Goal: Transaction & Acquisition: Download file/media

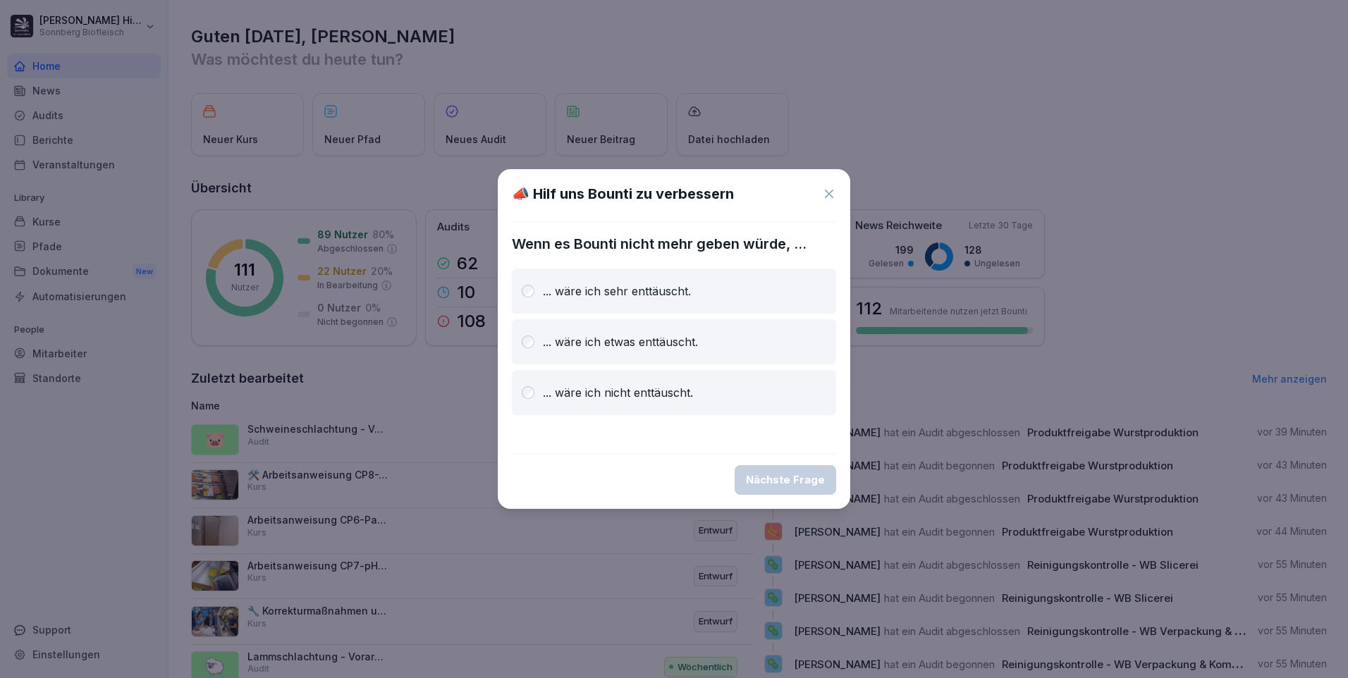
click at [825, 191] on icon at bounding box center [829, 194] width 14 height 14
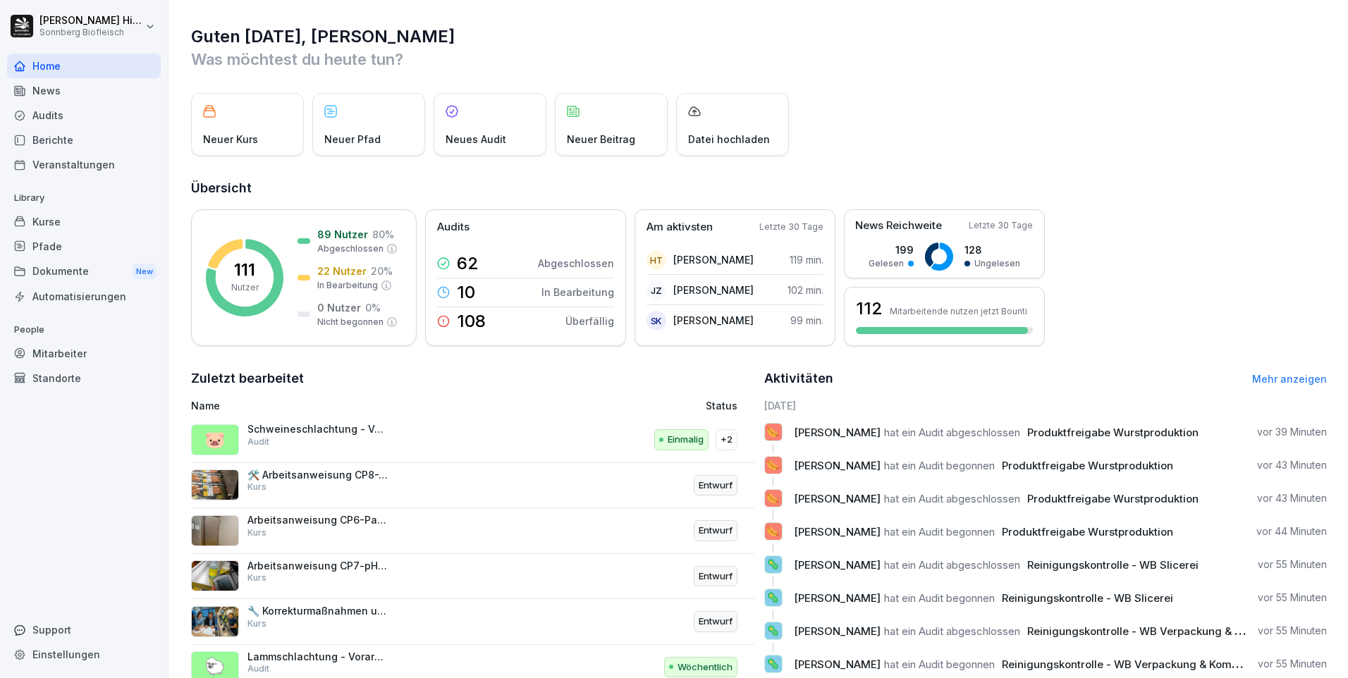
click at [77, 112] on div "Audits" at bounding box center [84, 115] width 154 height 25
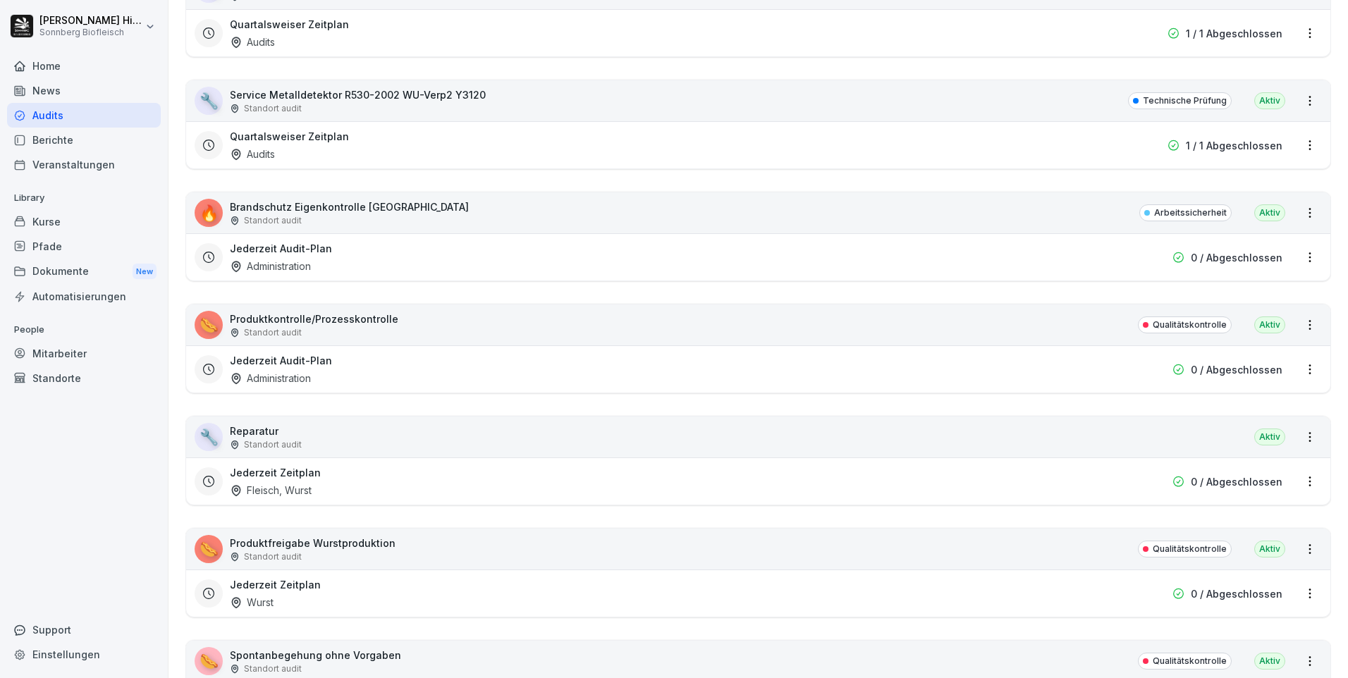
scroll to position [8670, 0]
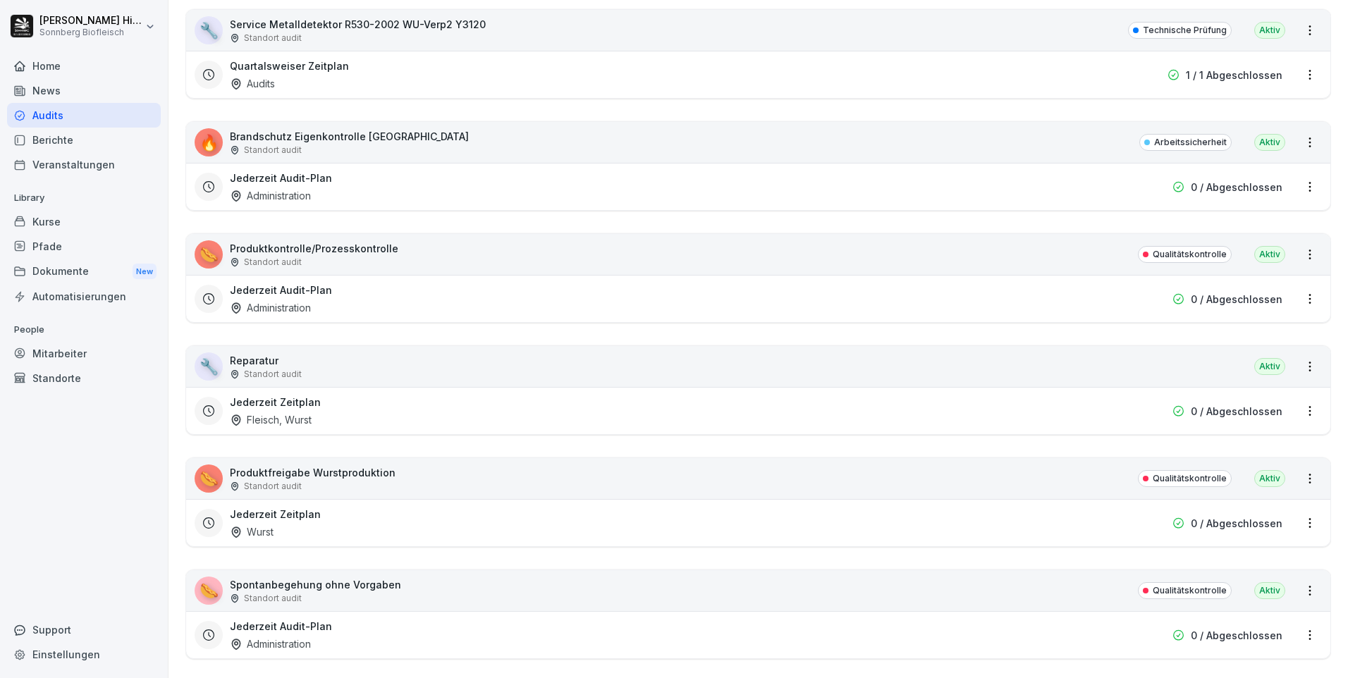
click at [307, 473] on p "Produktfreigabe Wurstproduktion" at bounding box center [313, 472] width 166 height 15
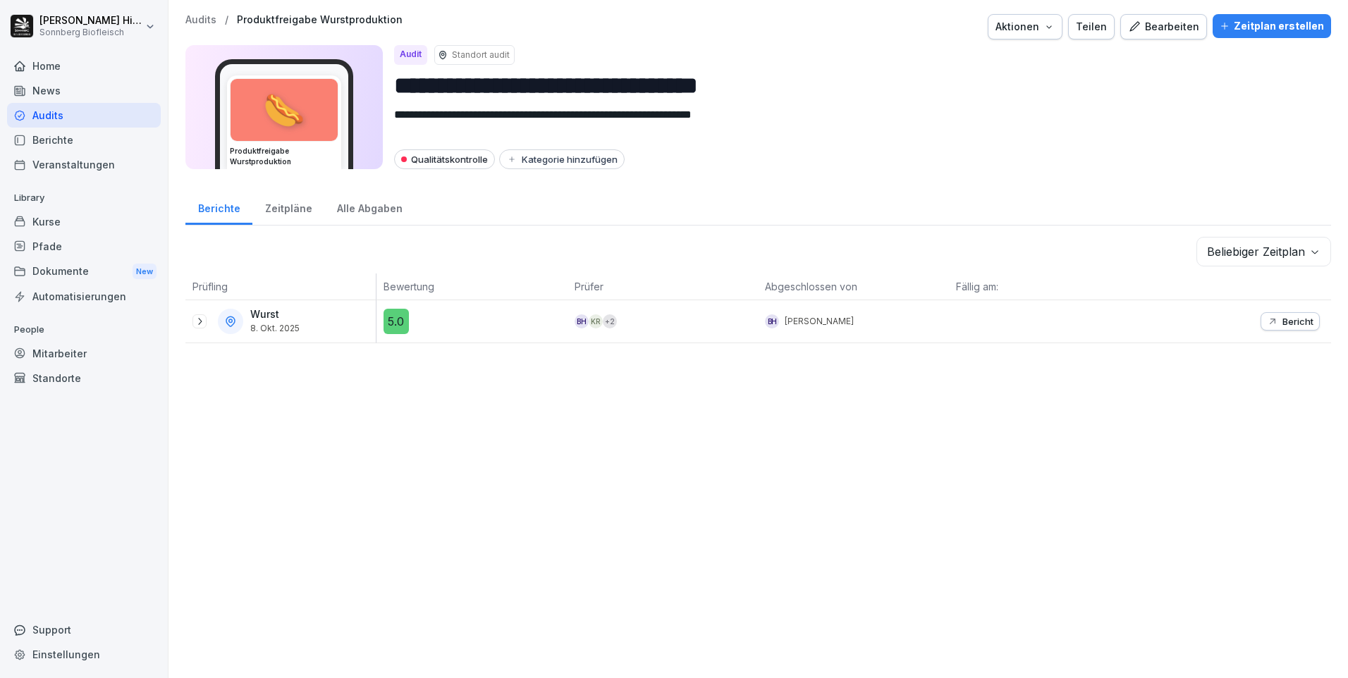
click at [201, 324] on icon at bounding box center [199, 321] width 11 height 11
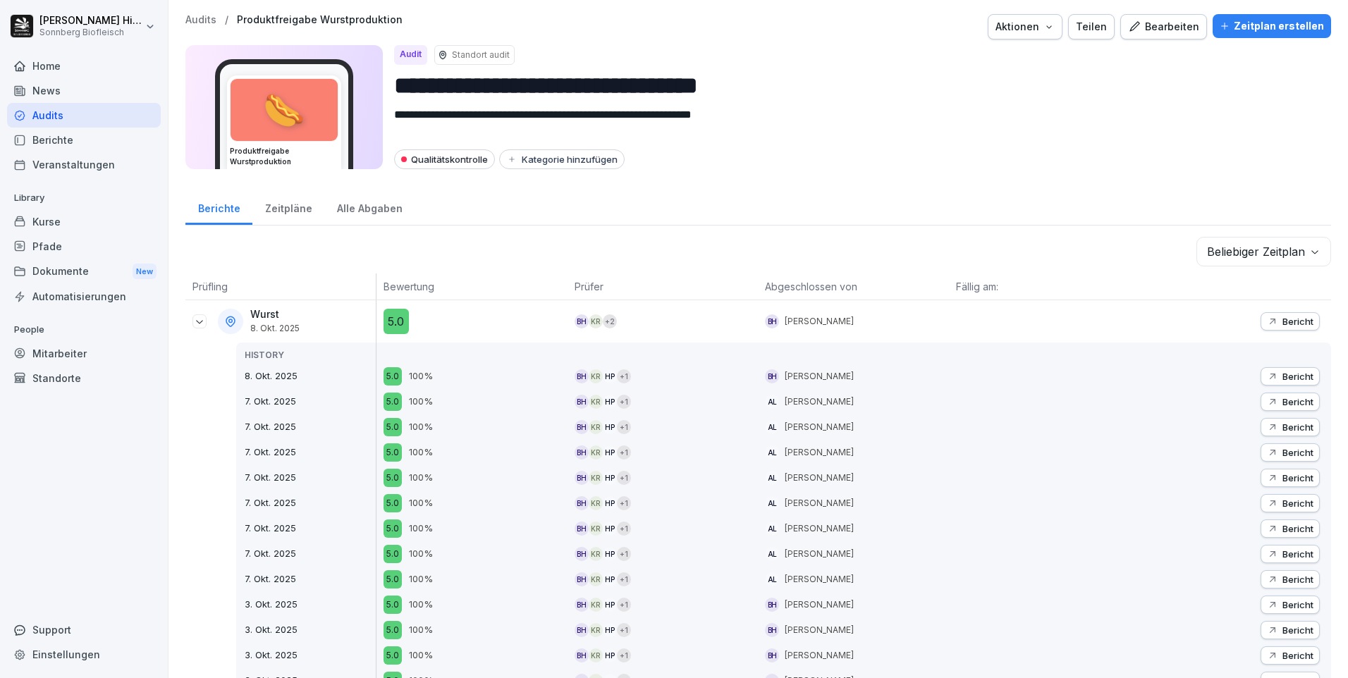
click at [1282, 324] on p "Bericht" at bounding box center [1297, 321] width 31 height 11
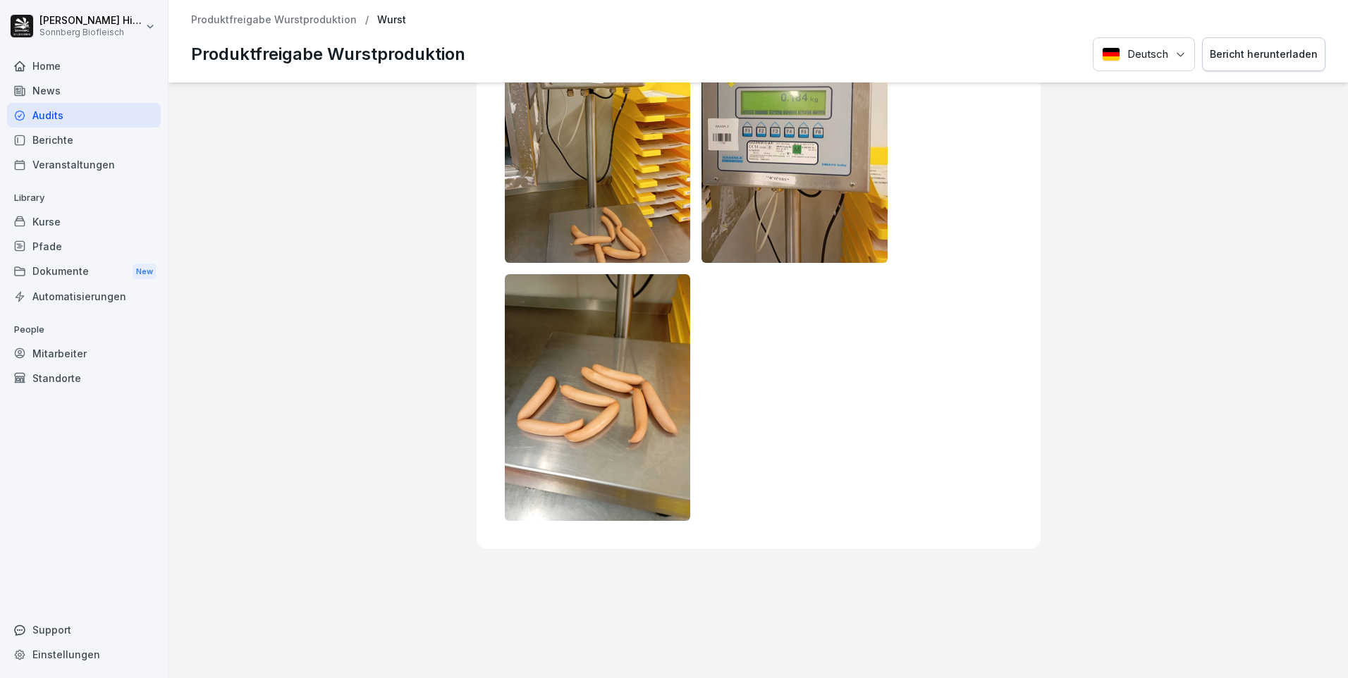
scroll to position [775, 0]
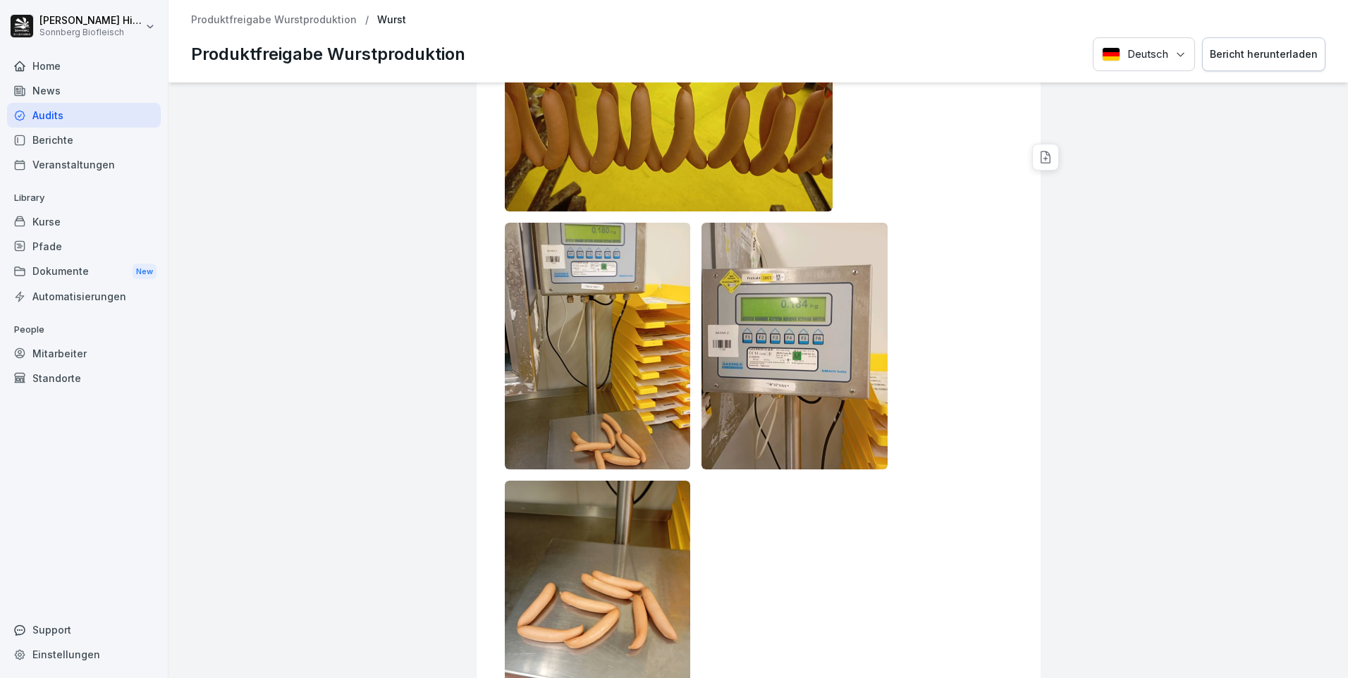
click at [1253, 62] on div "Bericht herunterladen" at bounding box center [1264, 55] width 108 height 16
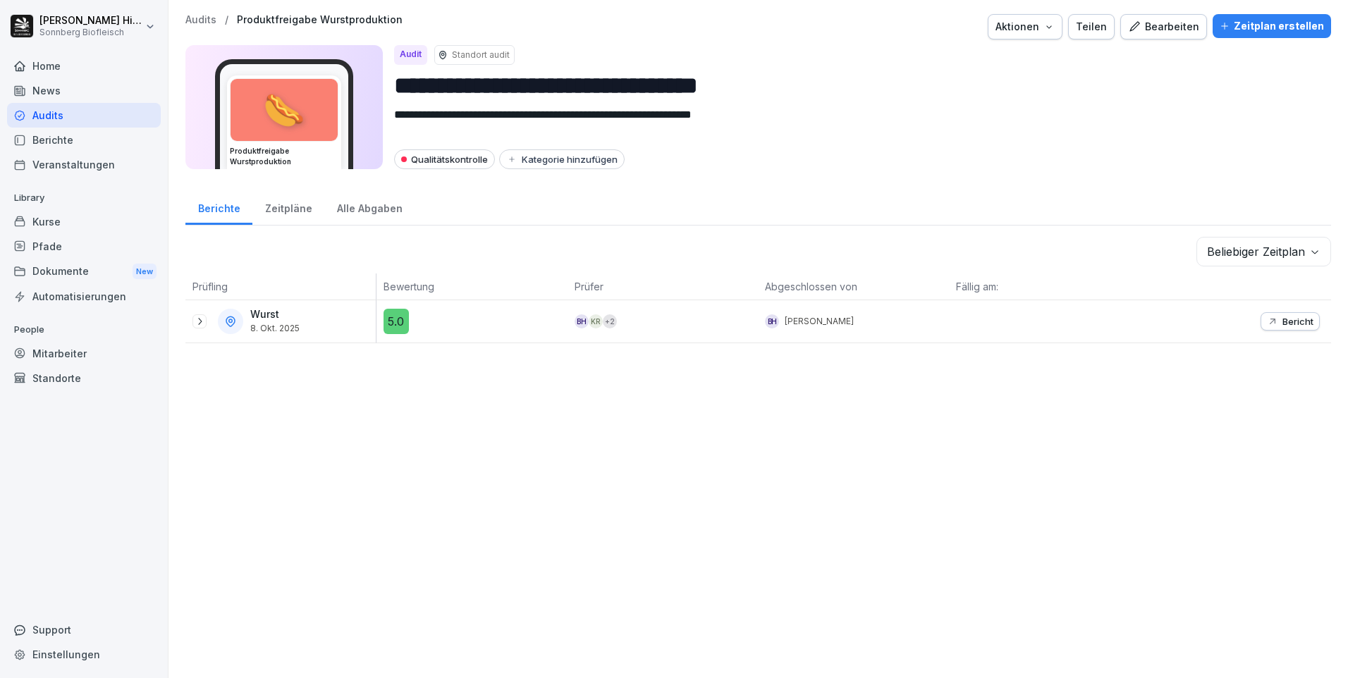
click at [204, 324] on icon at bounding box center [199, 321] width 11 height 11
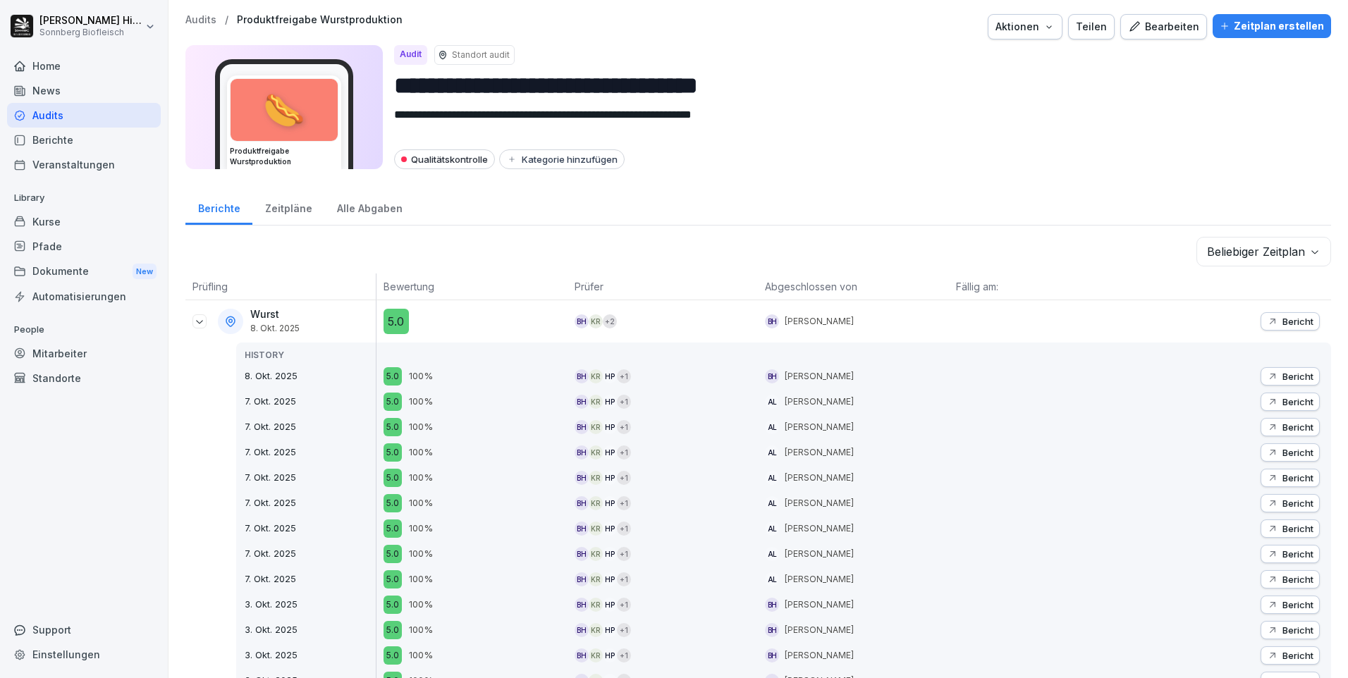
click at [1268, 376] on div "Bericht" at bounding box center [1290, 376] width 47 height 11
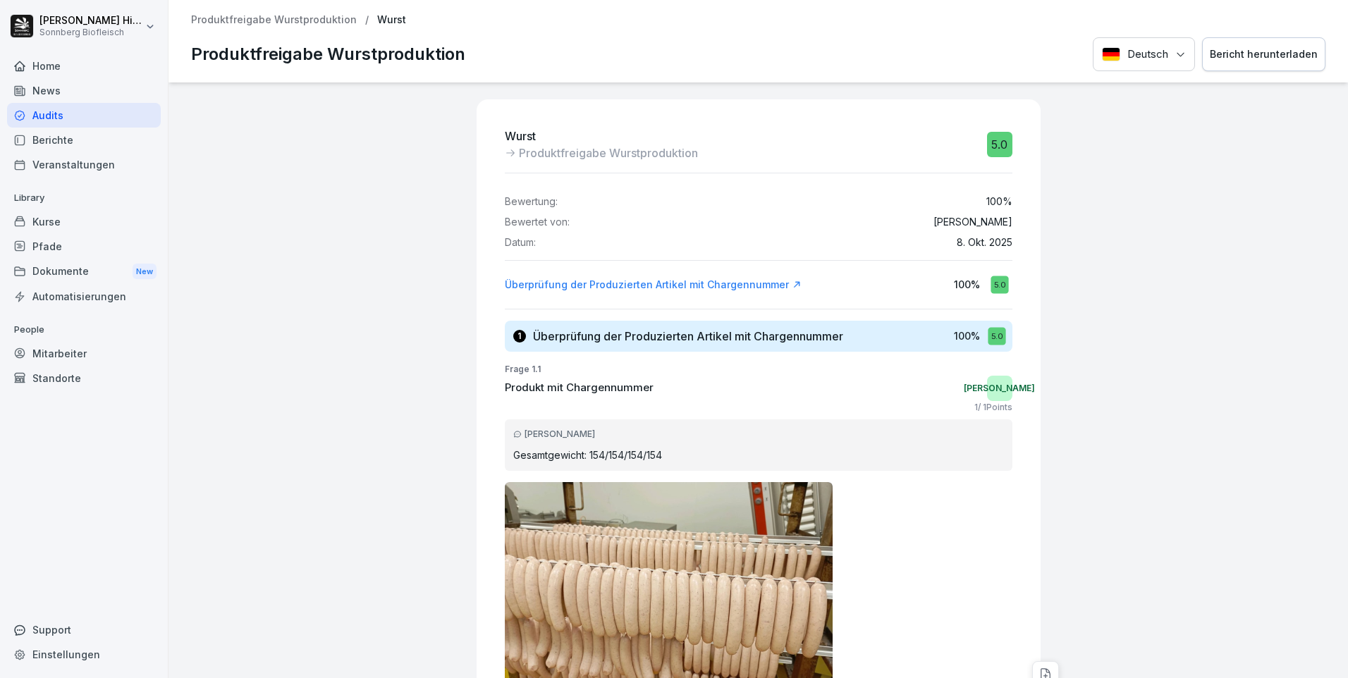
click at [1248, 56] on div "Bericht herunterladen" at bounding box center [1264, 55] width 108 height 16
